Goal: Task Accomplishment & Management: Use online tool/utility

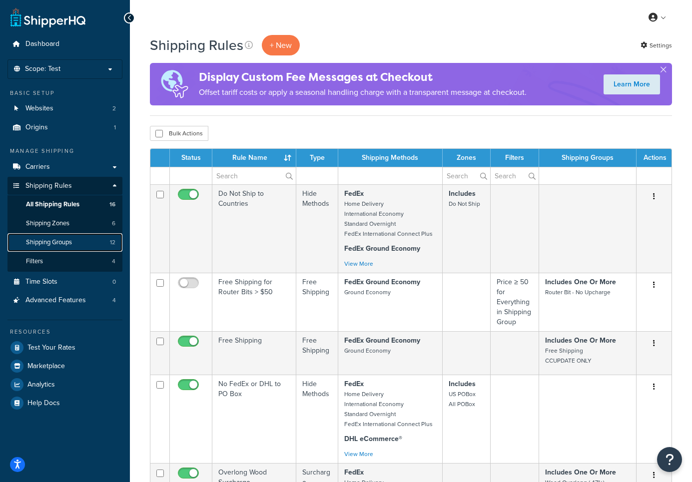
click at [67, 239] on span "Shipping Groups" at bounding box center [49, 242] width 46 height 8
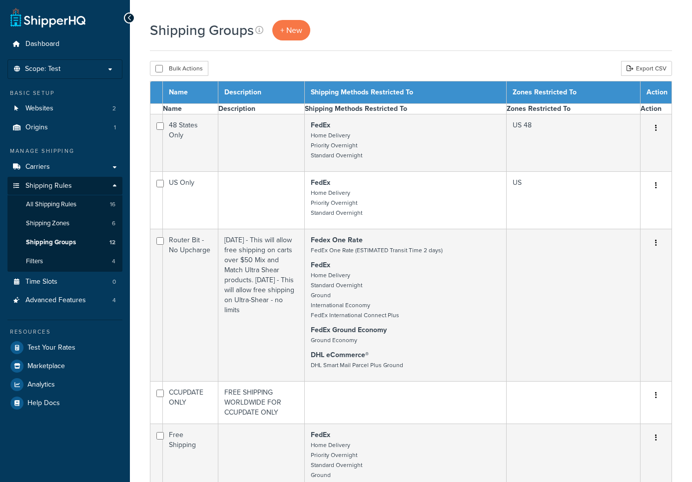
select select "15"
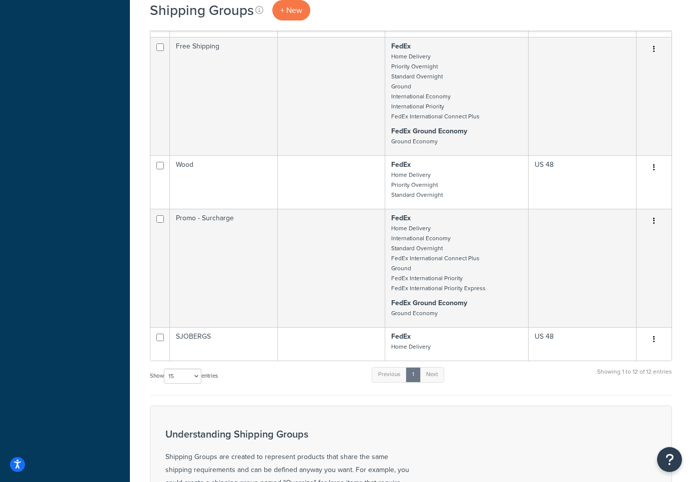
scroll to position [520, 0]
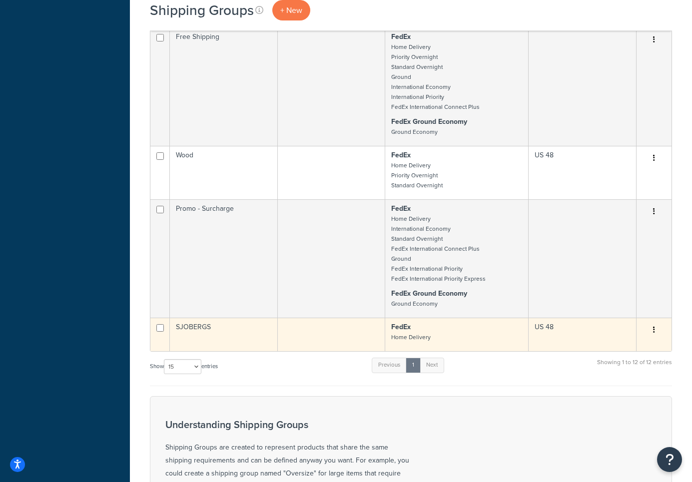
click at [459, 328] on p "FedEx Home Delivery" at bounding box center [456, 332] width 131 height 20
click at [488, 325] on p "FedEx Home Delivery" at bounding box center [456, 332] width 131 height 20
click at [483, 335] on p "FedEx Home Delivery" at bounding box center [456, 332] width 131 height 20
click at [654, 326] on button "button" at bounding box center [654, 330] width 14 height 16
click at [604, 347] on link "Edit" at bounding box center [613, 346] width 79 height 20
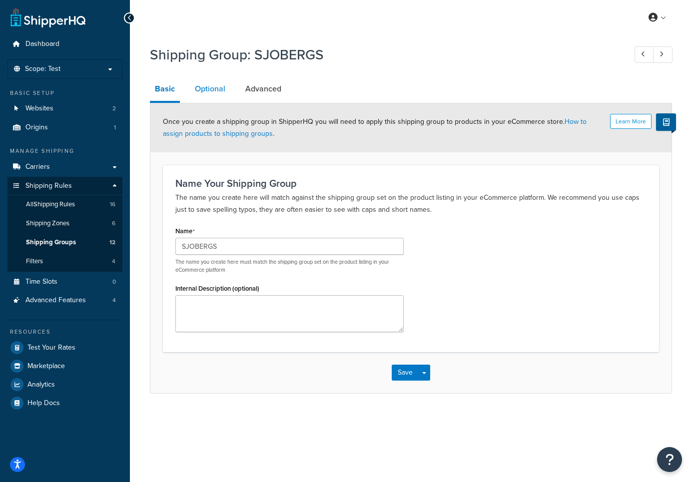
click at [220, 91] on link "Optional" at bounding box center [210, 89] width 40 height 24
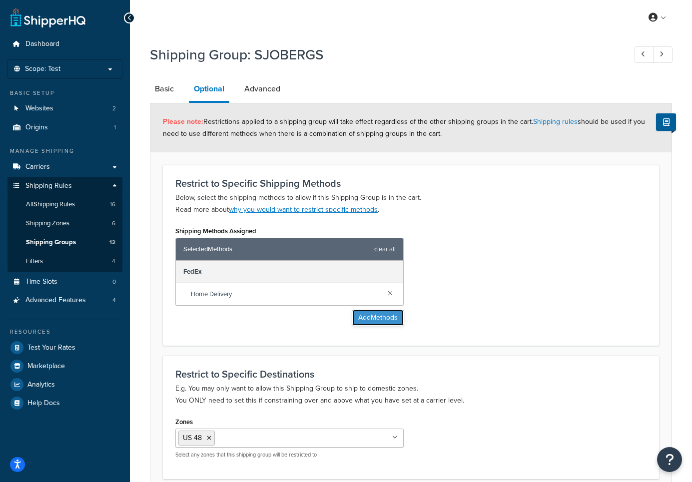
click at [384, 323] on button "Add Methods" at bounding box center [377, 318] width 51 height 16
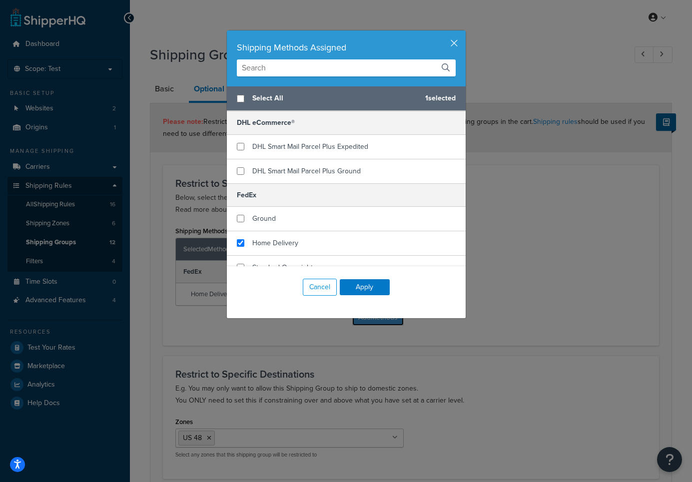
scroll to position [141, 0]
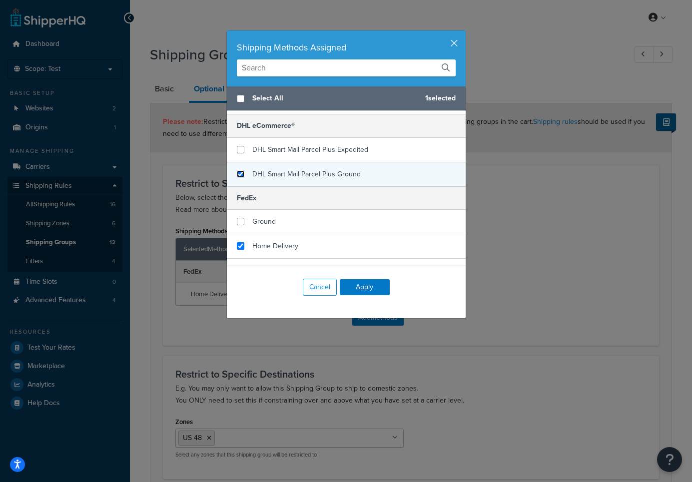
click at [240, 173] on input "checkbox" at bounding box center [240, 173] width 7 height 7
checkbox input "true"
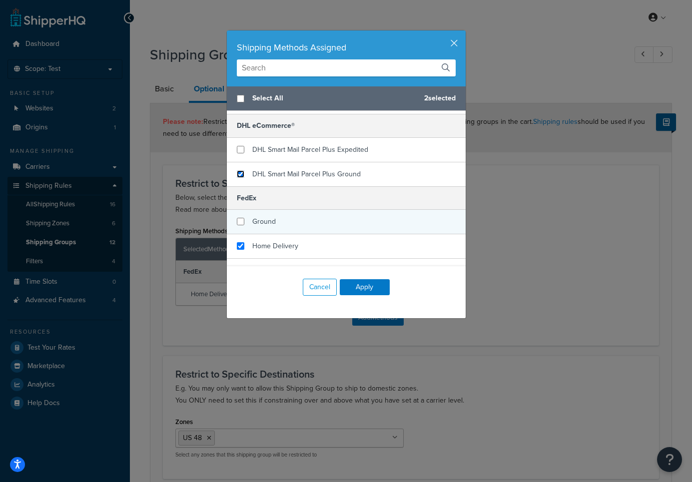
scroll to position [142, 0]
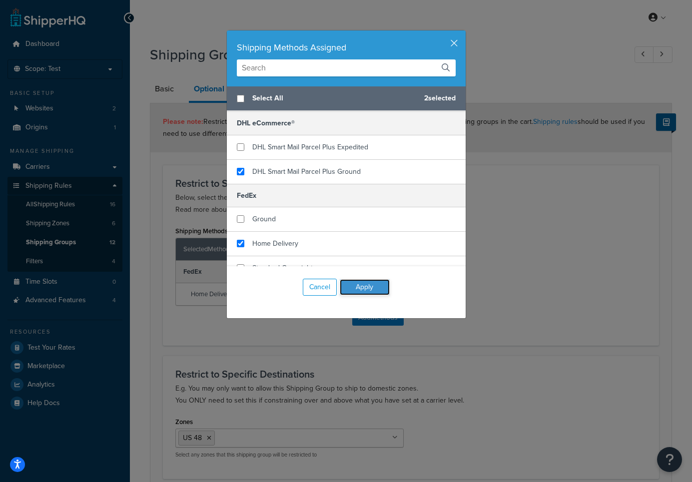
click at [368, 289] on button "Apply" at bounding box center [365, 287] width 50 height 16
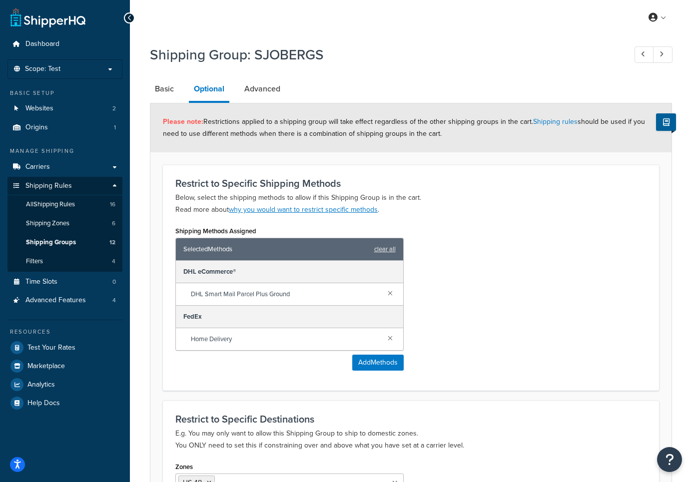
scroll to position [134, 0]
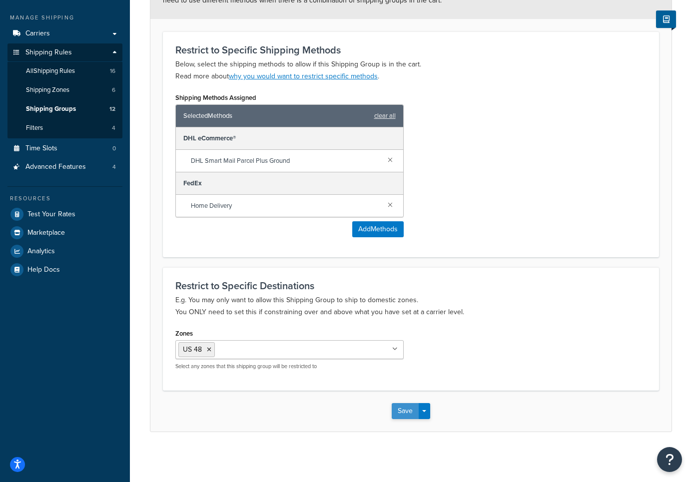
click at [400, 409] on button "Save" at bounding box center [405, 411] width 27 height 16
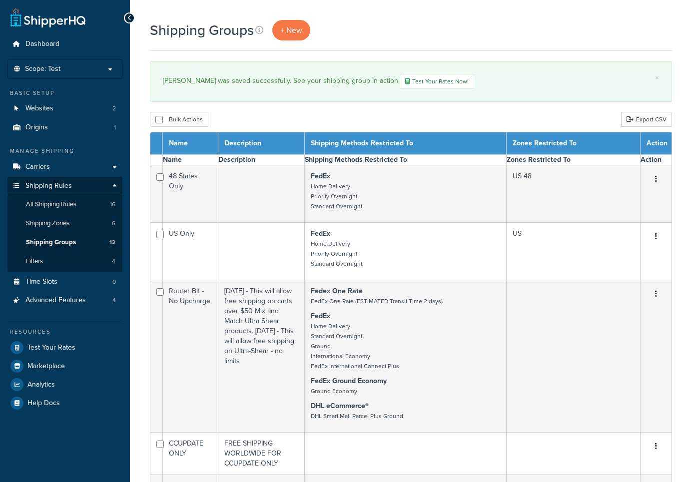
select select "15"
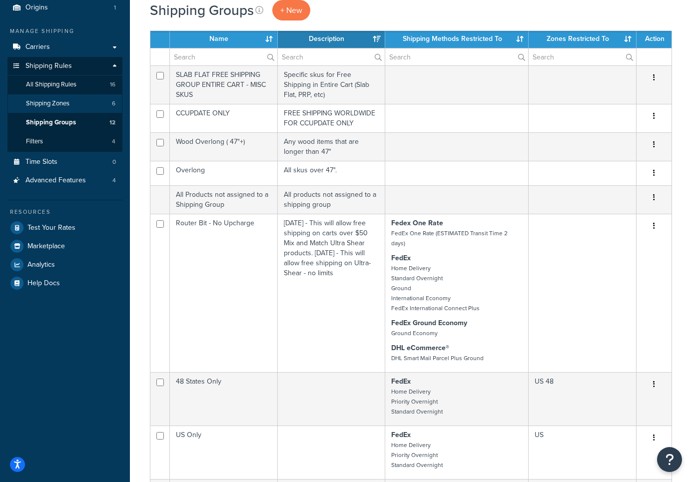
scroll to position [95, 0]
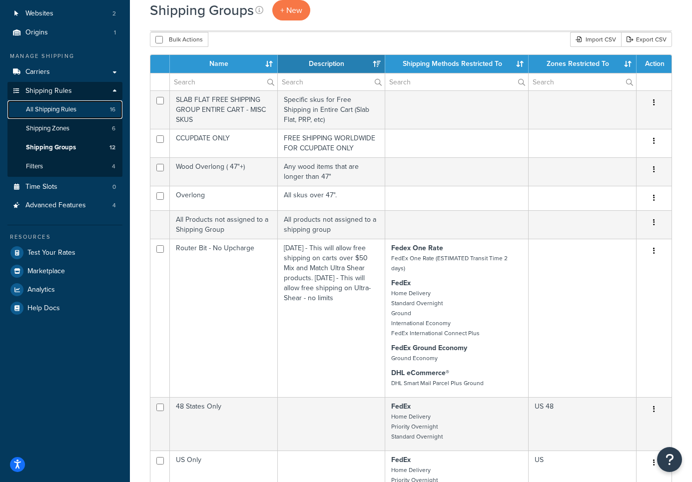
click at [58, 108] on span "All Shipping Rules" at bounding box center [51, 109] width 50 height 8
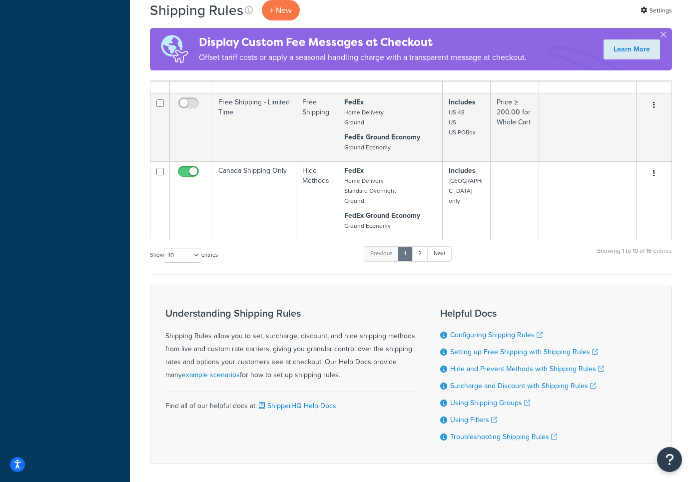
scroll to position [569, 0]
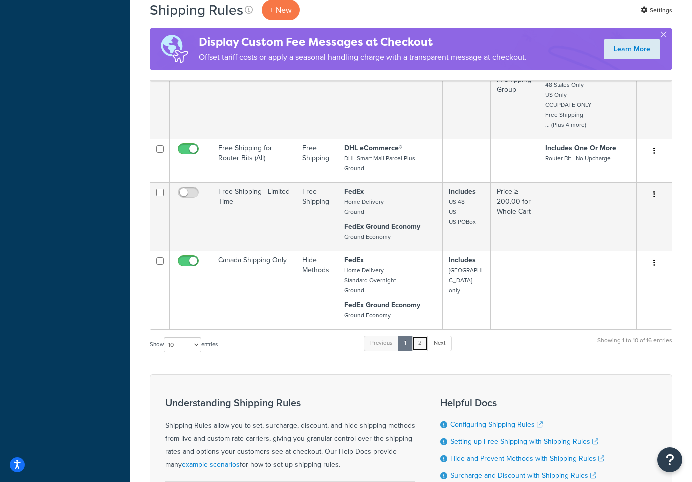
click at [422, 341] on link "2" at bounding box center [420, 343] width 16 height 15
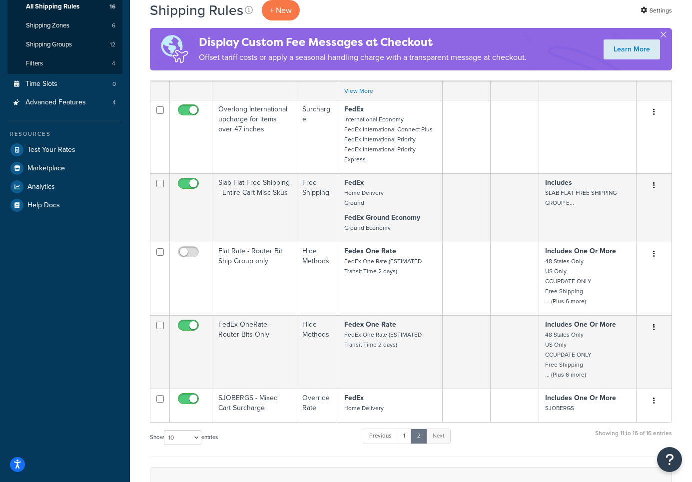
scroll to position [192, 0]
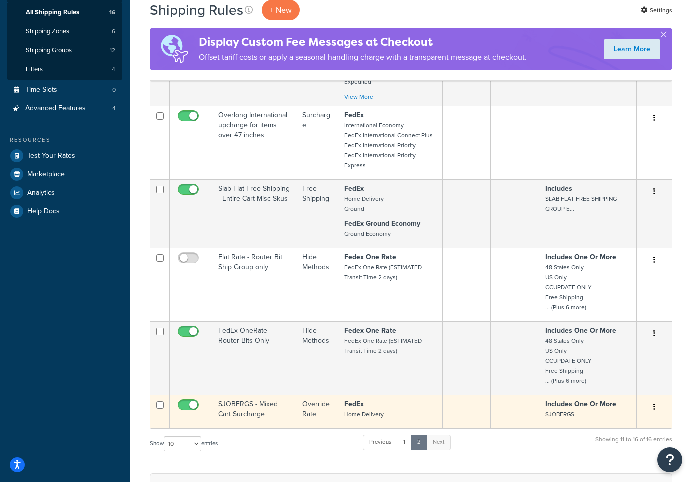
click at [395, 404] on p "FedEx Home Delivery" at bounding box center [390, 409] width 92 height 20
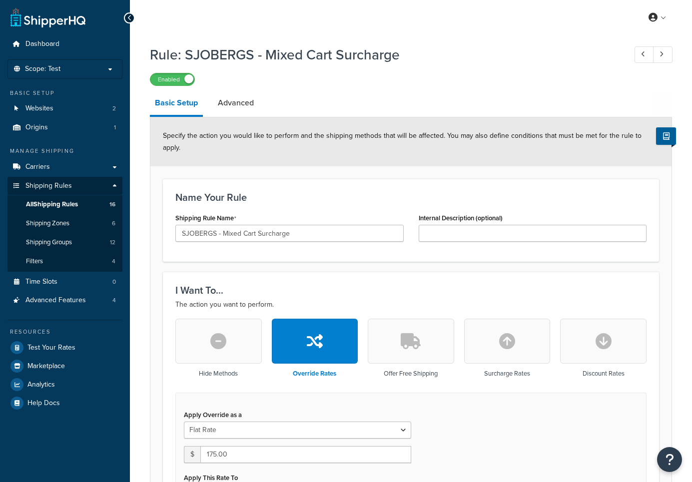
select select "SHIPPING_GROUP"
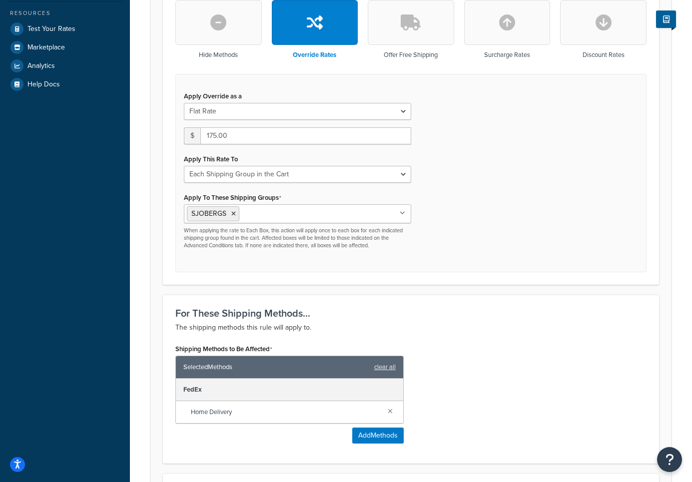
scroll to position [353, 0]
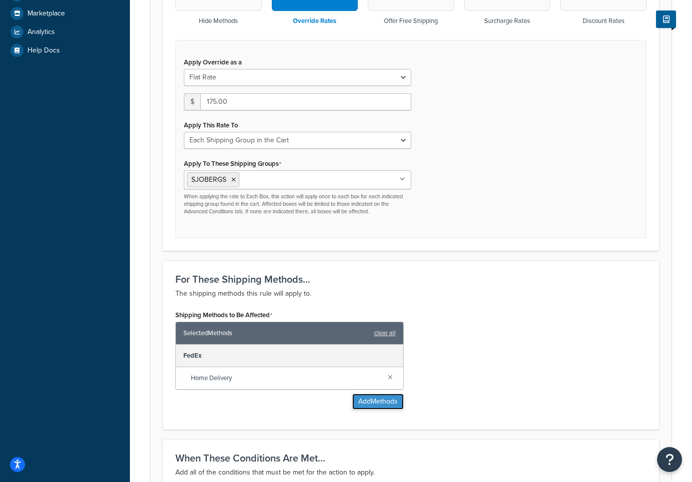
click at [371, 405] on button "Add Methods" at bounding box center [377, 402] width 51 height 16
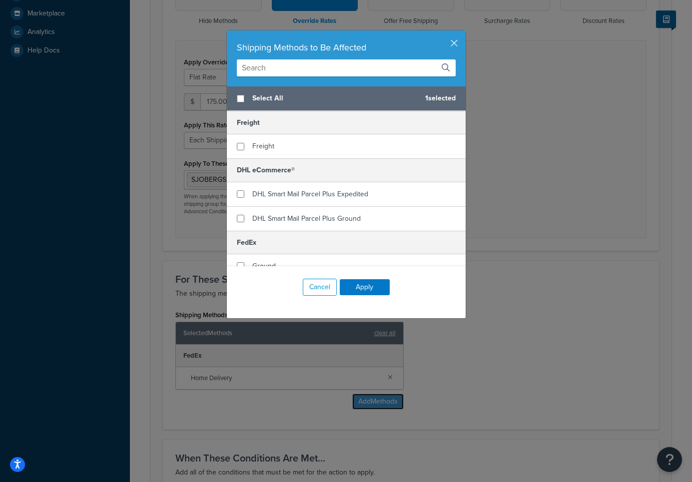
scroll to position [108, 0]
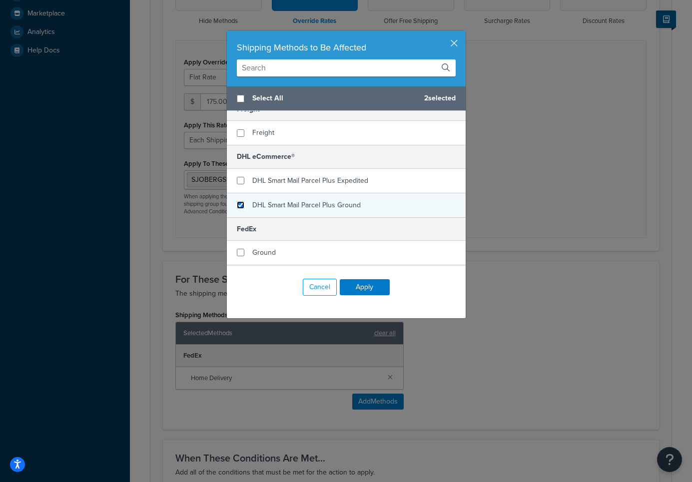
click at [243, 204] on input "checkbox" at bounding box center [240, 204] width 7 height 7
checkbox input "true"
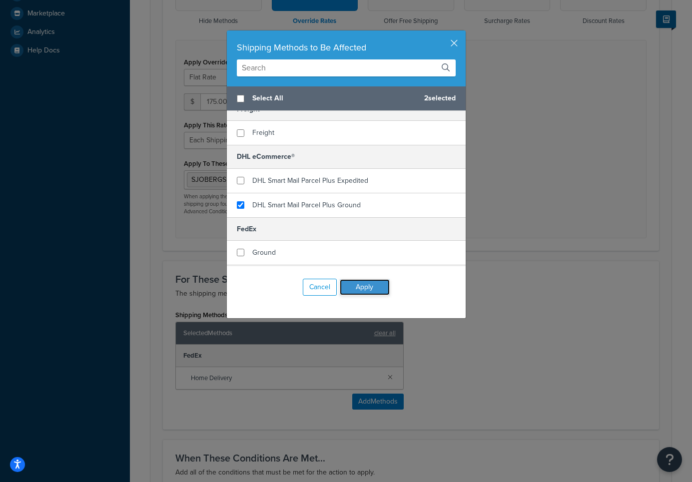
click at [366, 288] on button "Apply" at bounding box center [365, 287] width 50 height 16
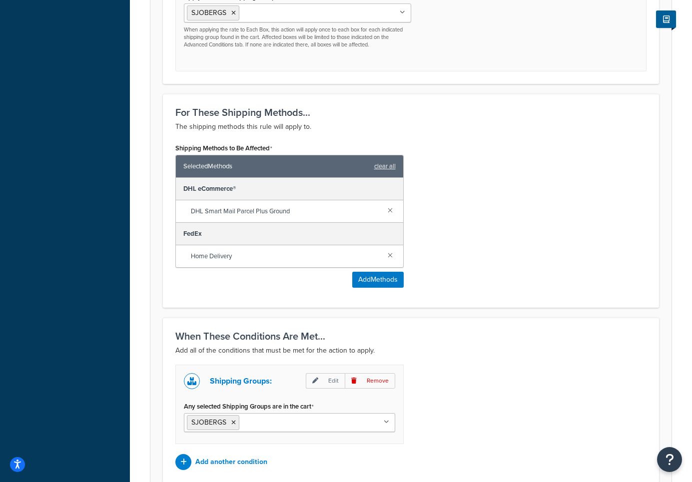
scroll to position [612, 0]
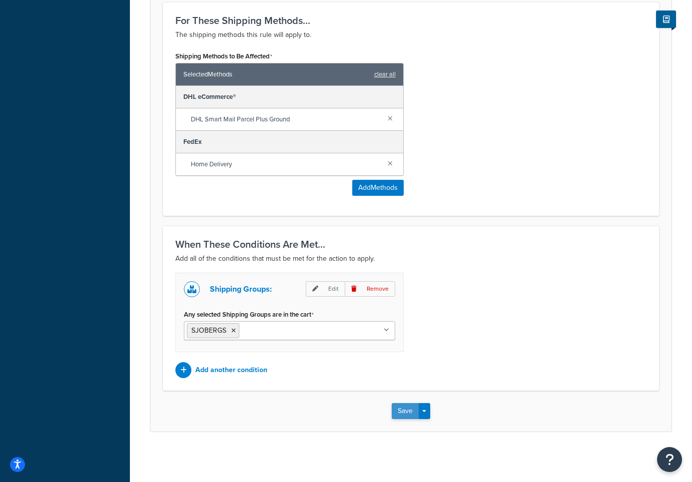
click at [398, 408] on button "Save" at bounding box center [405, 411] width 27 height 16
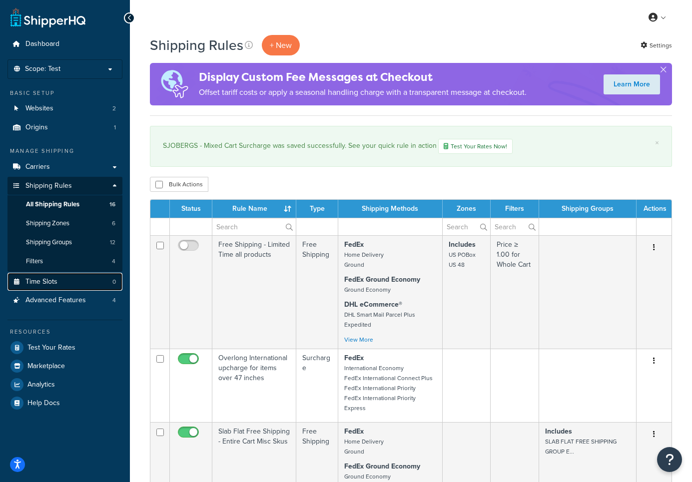
click at [70, 280] on link "Time Slots 0" at bounding box center [64, 282] width 115 height 18
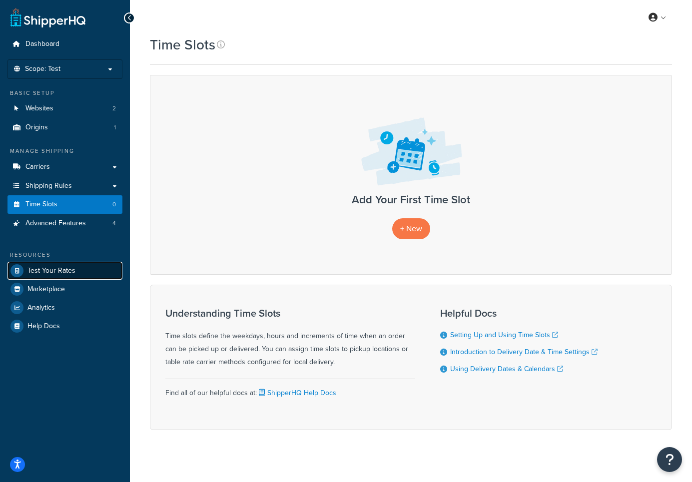
click at [57, 272] on span "Test Your Rates" at bounding box center [51, 271] width 48 height 8
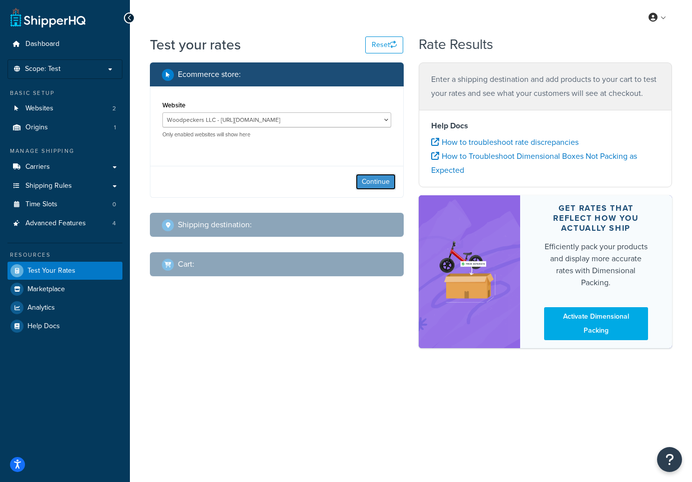
click at [373, 184] on button "Continue" at bounding box center [376, 182] width 40 height 16
select select "[GEOGRAPHIC_DATA]"
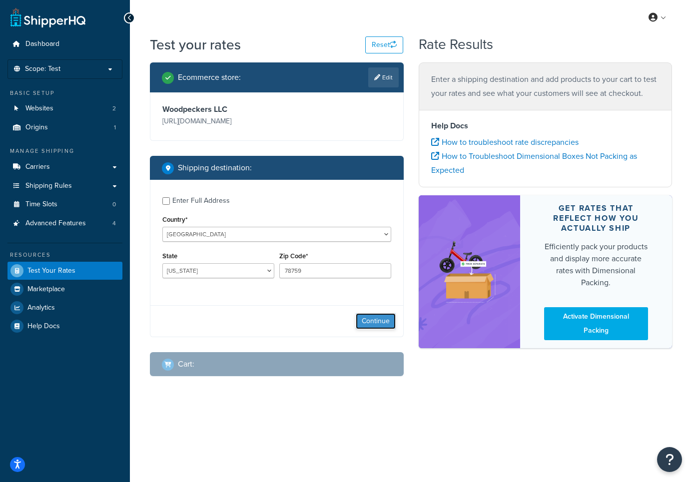
click at [368, 322] on button "Continue" at bounding box center [376, 321] width 40 height 16
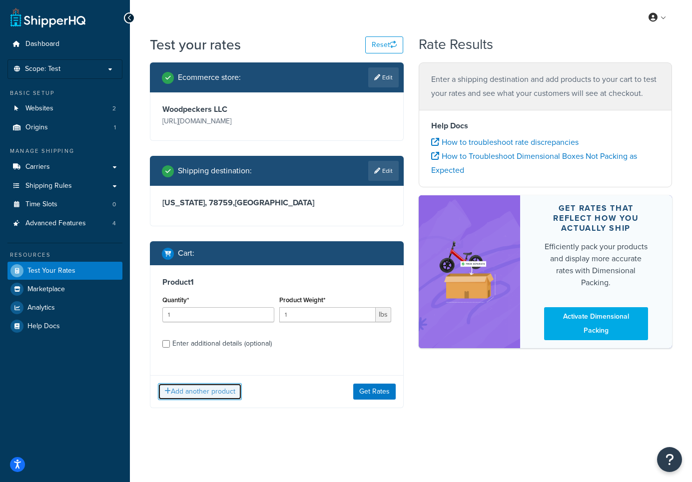
drag, startPoint x: 222, startPoint y: 390, endPoint x: 233, endPoint y: 378, distance: 15.9
click at [222, 390] on button "Add another product" at bounding box center [200, 391] width 84 height 17
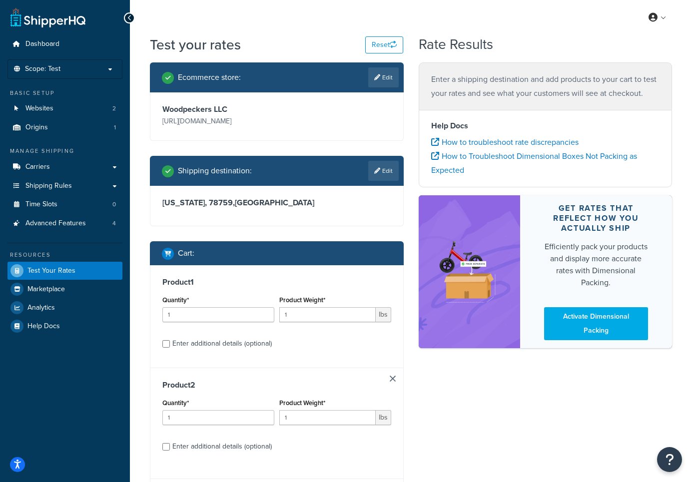
click at [251, 345] on div "Enter additional details (optional)" at bounding box center [221, 344] width 99 height 14
click at [170, 345] on input "Enter additional details (optional)" at bounding box center [165, 343] width 7 height 7
checkbox input "true"
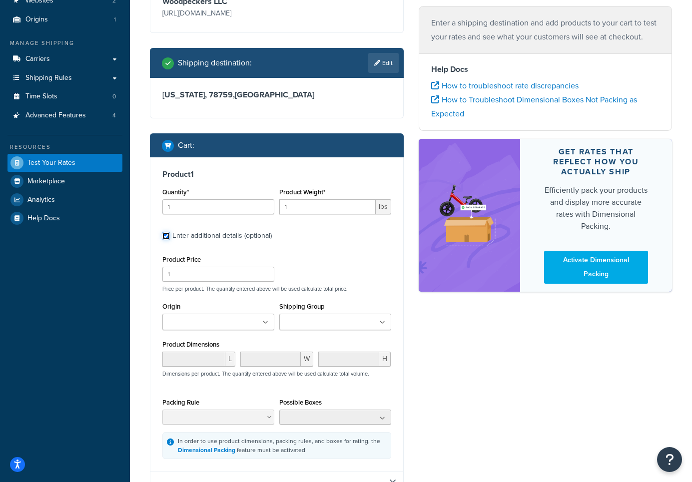
scroll to position [182, 0]
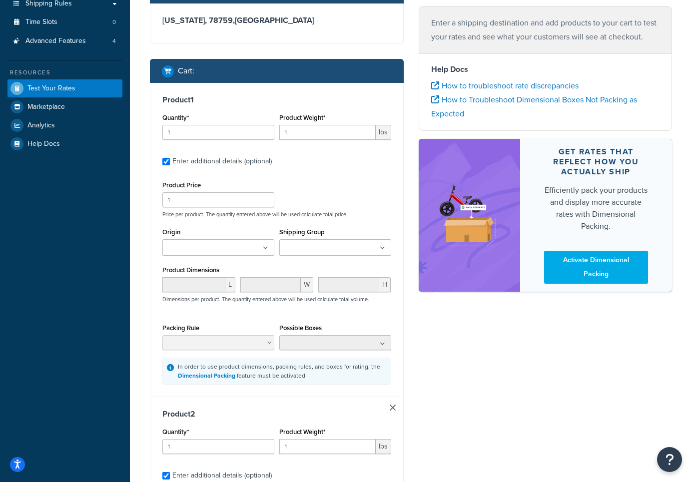
click at [337, 252] on input "Shipping Group" at bounding box center [326, 248] width 88 height 11
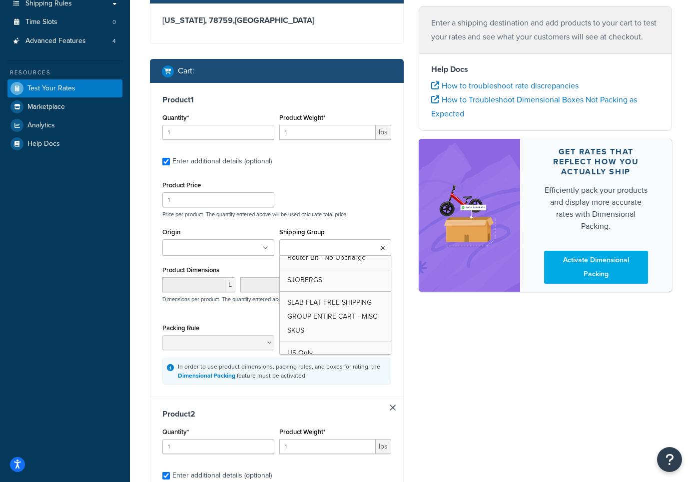
scroll to position [111, 0]
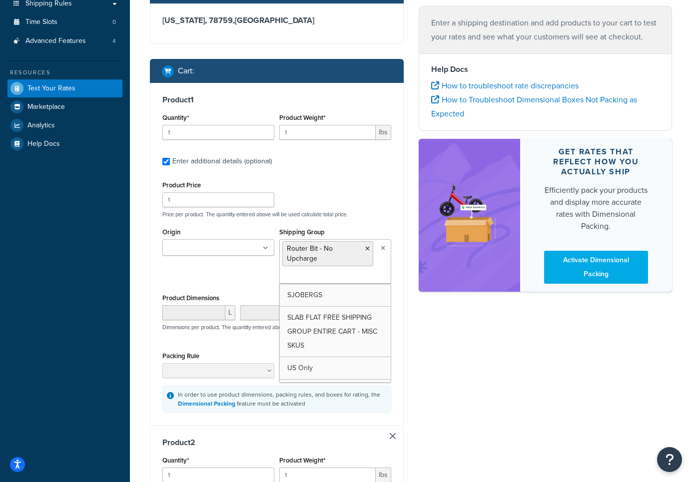
click at [418, 329] on div "Ecommerce store : Edit Woodpeckers LLC [URL][DOMAIN_NAME] Shipping destination …" at bounding box center [410, 337] width 537 height 915
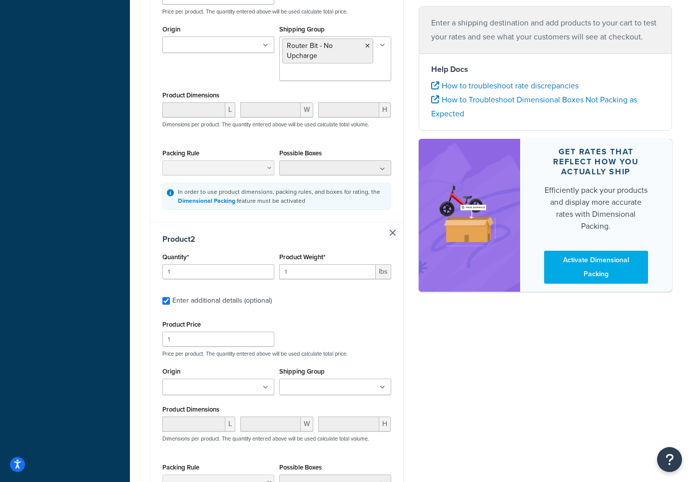
scroll to position [427, 0]
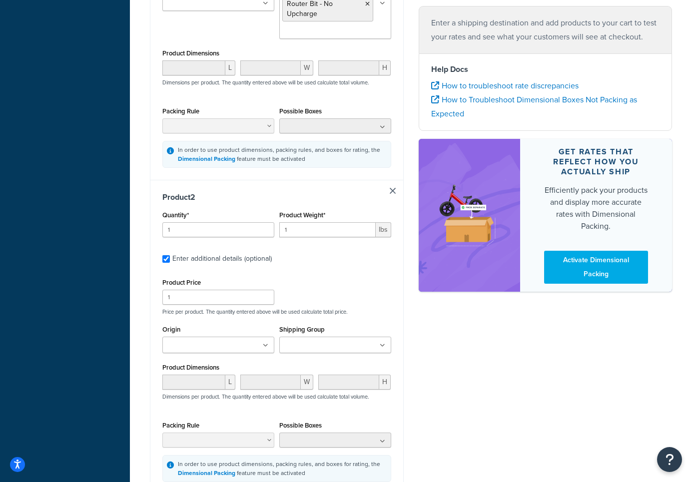
click at [315, 347] on input "Shipping Group" at bounding box center [326, 345] width 88 height 11
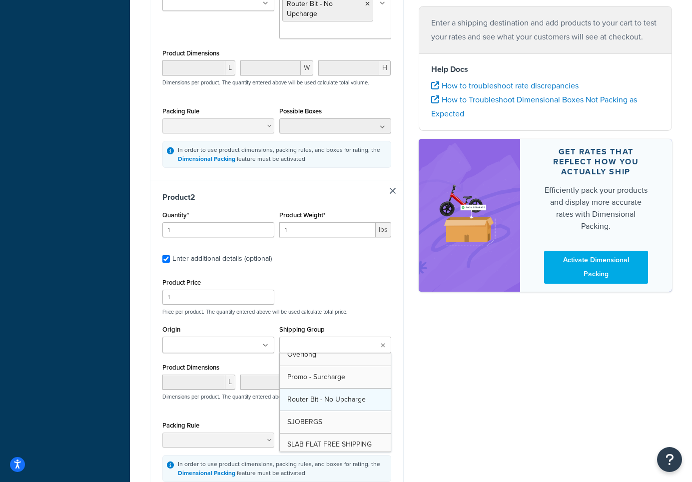
scroll to position [81, 0]
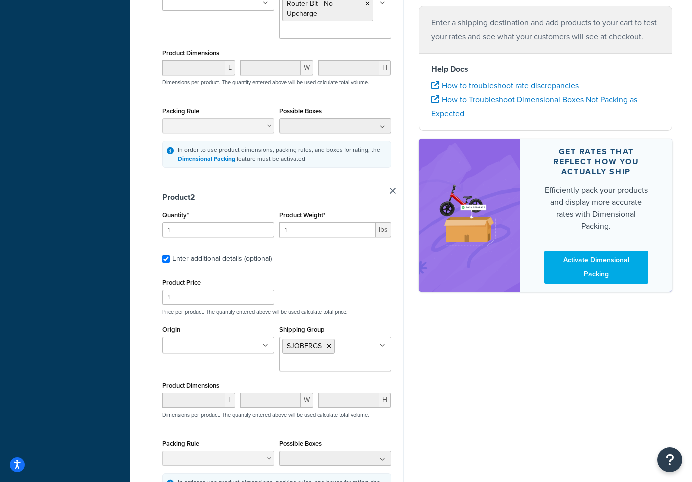
click at [482, 373] on div "Ecommerce store : Edit Woodpeckers LLC [URL][DOMAIN_NAME] Shipping destination …" at bounding box center [410, 101] width 537 height 933
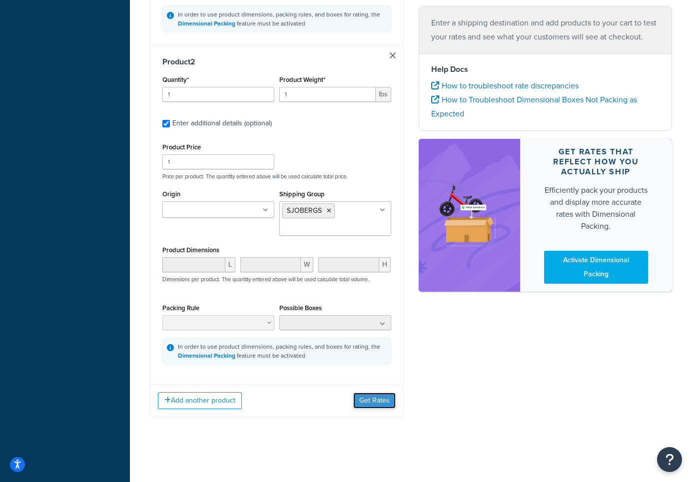
click at [379, 402] on button "Get Rates" at bounding box center [374, 401] width 42 height 16
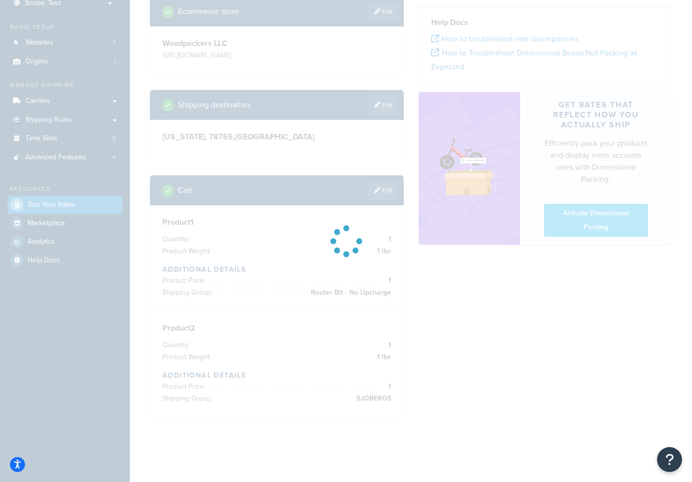
scroll to position [0, 0]
